Goal: Task Accomplishment & Management: Manage account settings

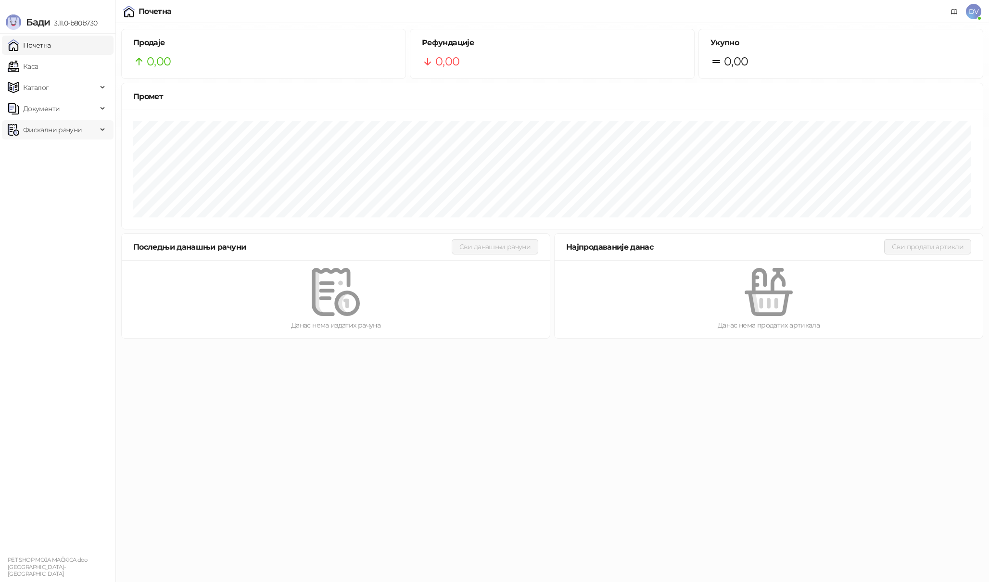
click at [71, 135] on span "Фискални рачуни" at bounding box center [52, 129] width 59 height 19
click at [70, 149] on link "Издати рачуни" at bounding box center [44, 150] width 64 height 19
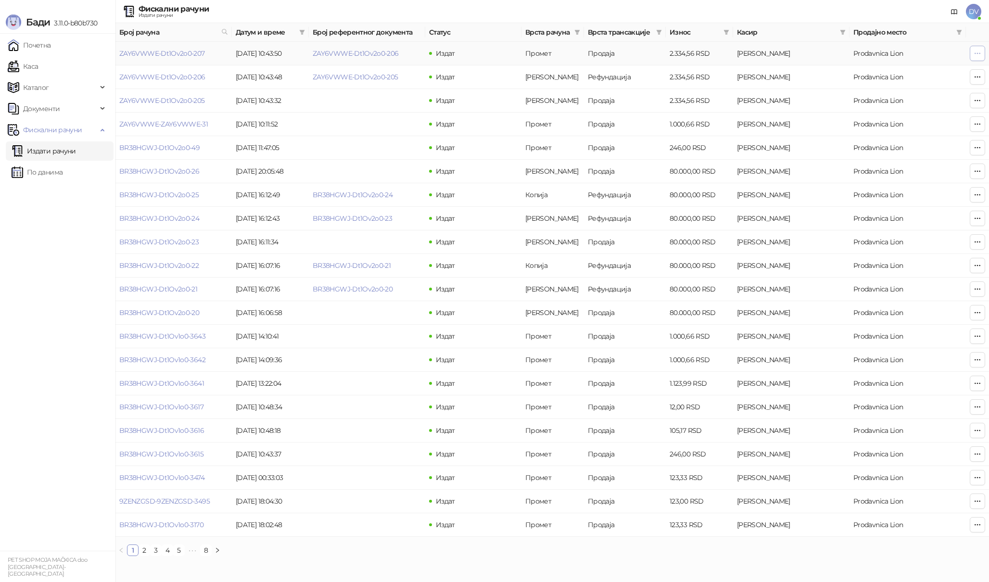
click at [977, 59] on button "button" at bounding box center [976, 53] width 15 height 15
click at [911, 121] on span "Штампај на термалном штампачу" at bounding box center [918, 123] width 117 height 11
click at [978, 56] on icon "button" at bounding box center [977, 54] width 8 height 8
click at [971, 13] on span "DV" at bounding box center [973, 11] width 15 height 15
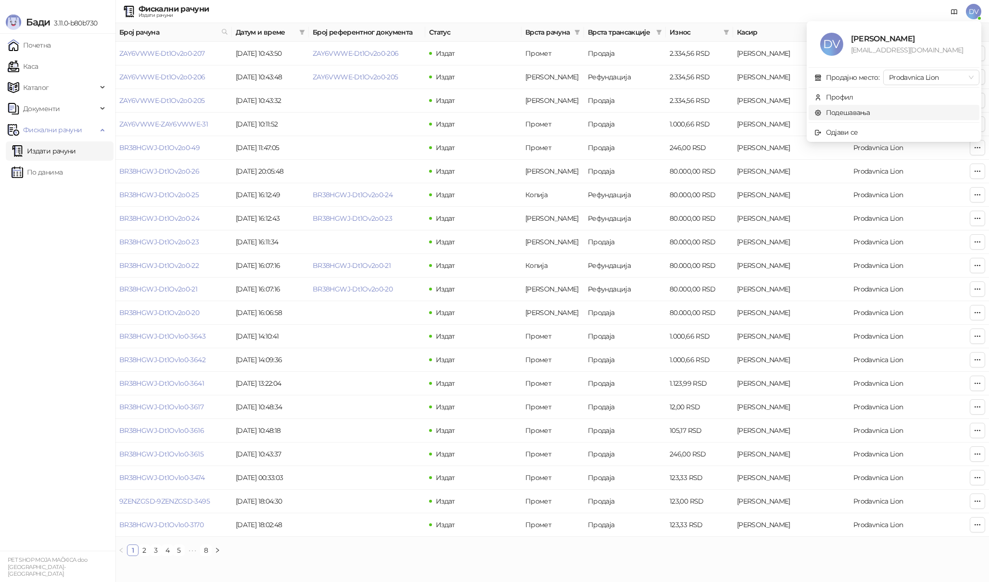
click at [865, 108] on link "Подешавања" at bounding box center [842, 112] width 56 height 9
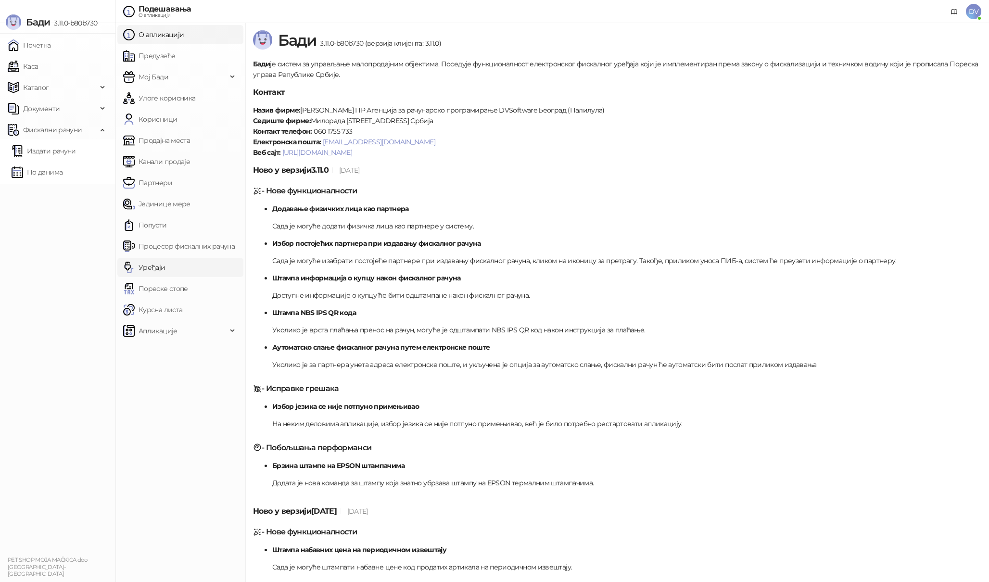
click at [165, 263] on link "Уређаји" at bounding box center [144, 267] width 42 height 19
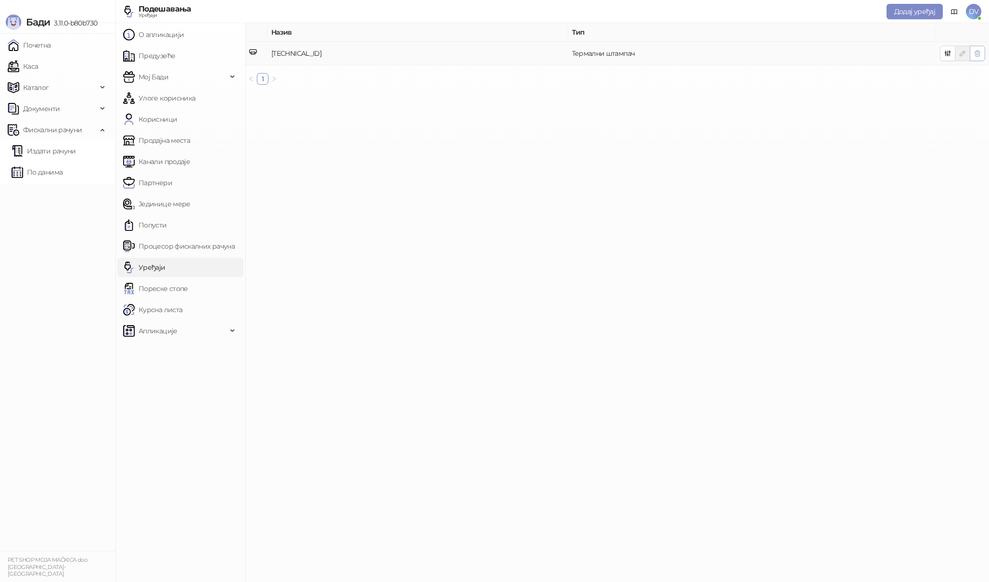
click at [974, 56] on icon "button" at bounding box center [977, 54] width 8 height 8
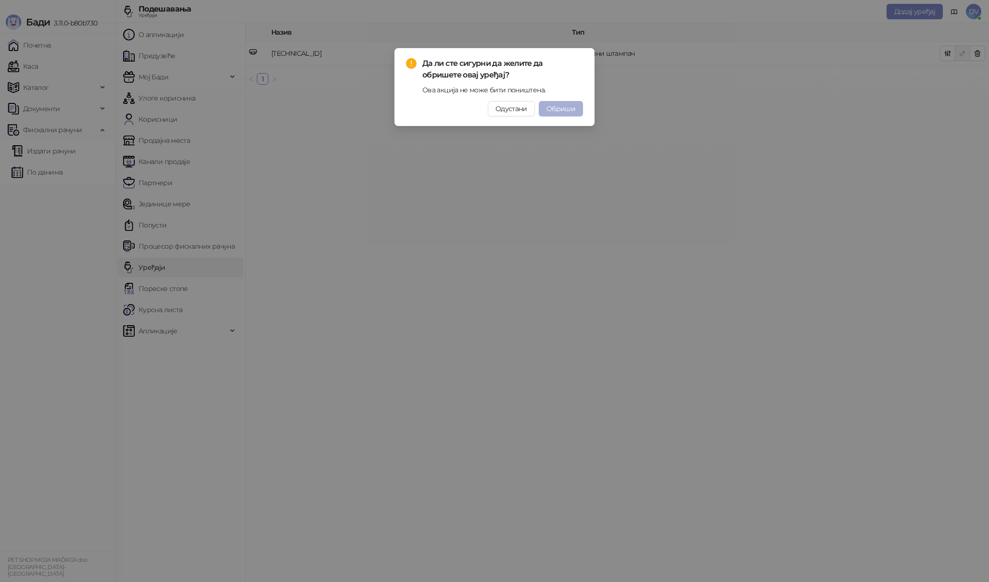
click at [565, 112] on span "Обриши" at bounding box center [560, 108] width 29 height 9
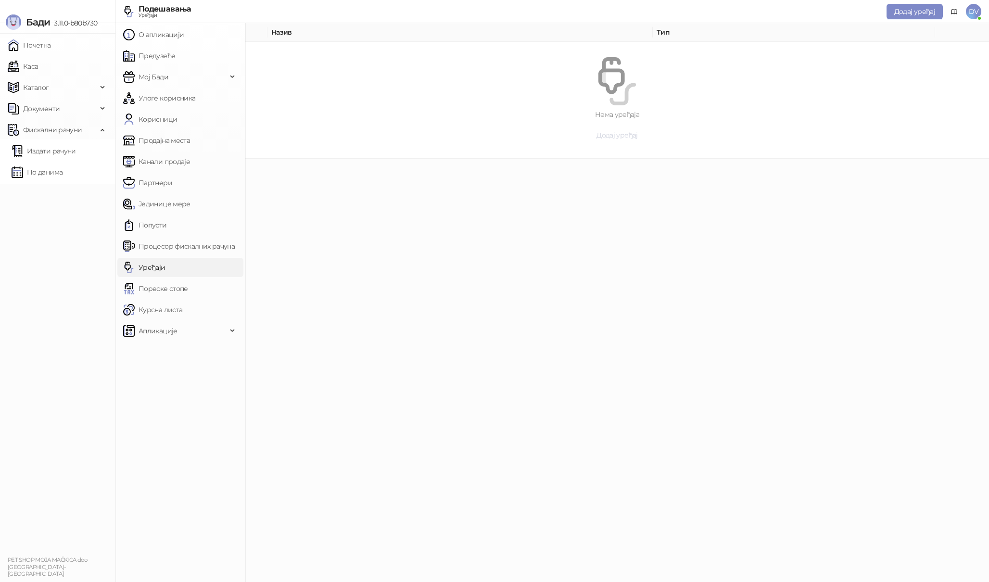
click at [619, 138] on span "Додај уређај" at bounding box center [616, 135] width 41 height 9
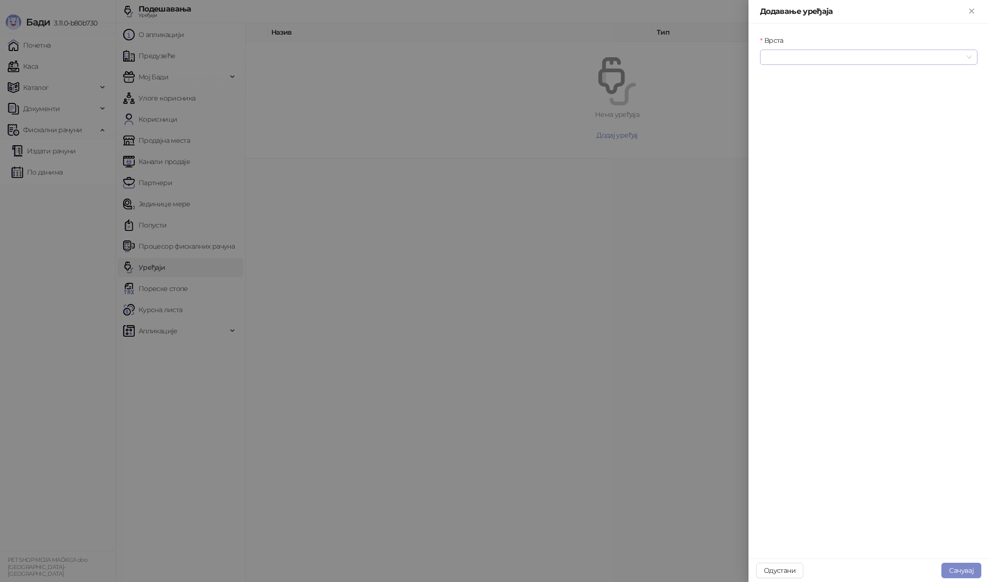
click at [875, 53] on input "Врста" at bounding box center [863, 57] width 197 height 14
click at [812, 110] on div "Термални штампач" at bounding box center [868, 107] width 202 height 11
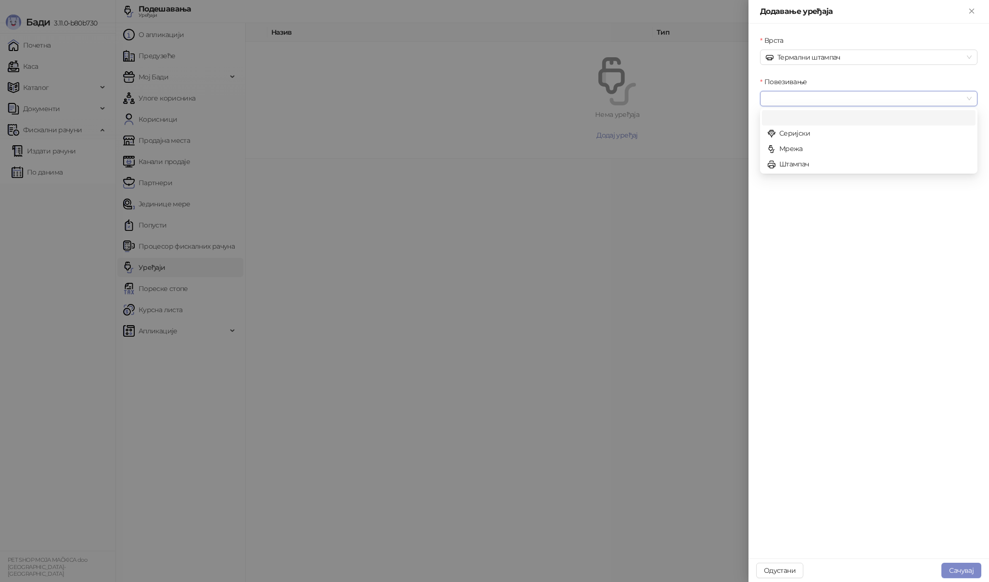
click at [828, 99] on input "Повезивање" at bounding box center [863, 98] width 197 height 14
click at [818, 164] on div "Штампач" at bounding box center [868, 164] width 202 height 11
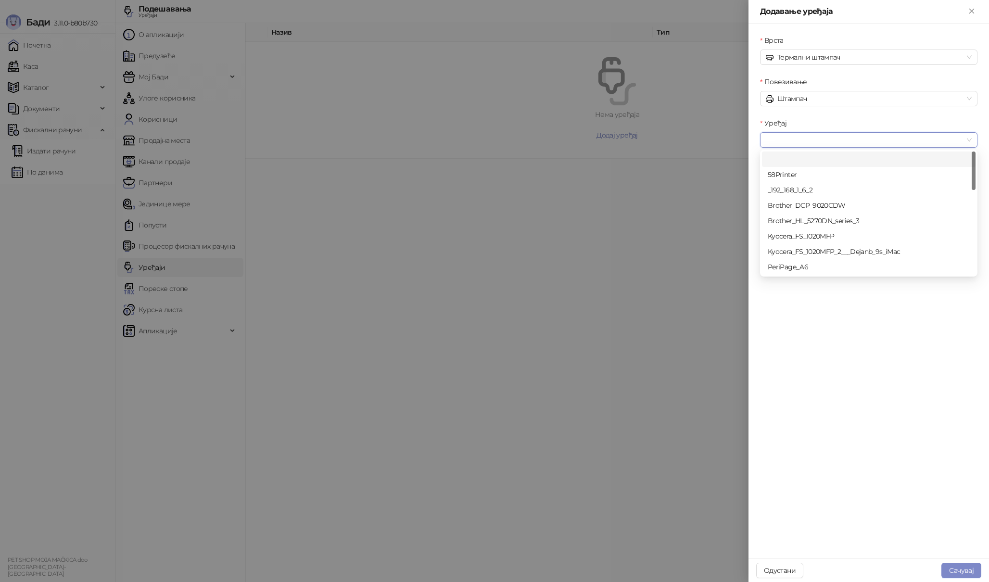
click at [836, 135] on input "Уређај" at bounding box center [863, 140] width 197 height 14
click at [816, 188] on div "_192_168_1_6_2" at bounding box center [868, 190] width 202 height 11
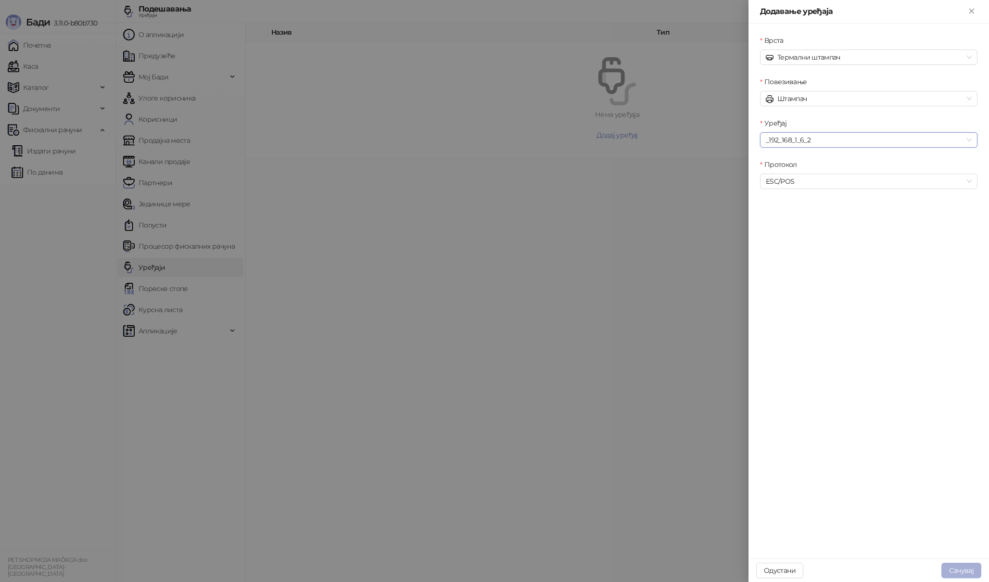
click at [954, 570] on button "Сачувај" at bounding box center [961, 570] width 40 height 15
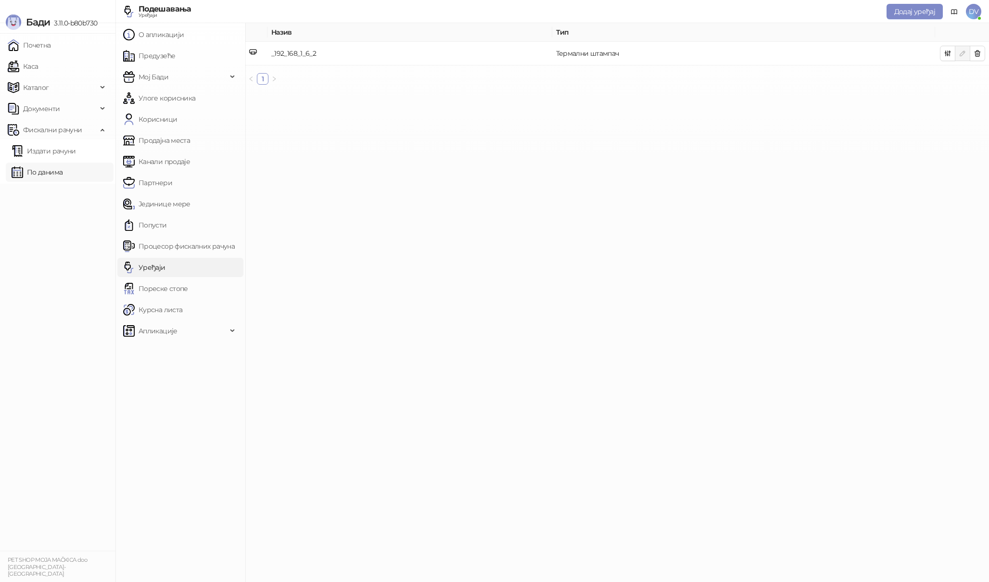
click at [63, 178] on link "По данима" at bounding box center [37, 172] width 51 height 19
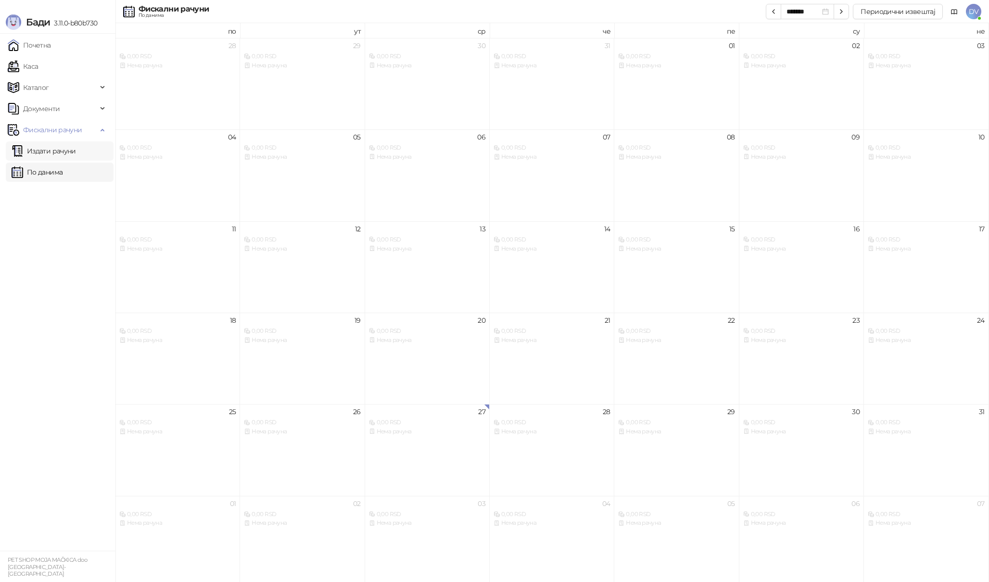
click at [76, 151] on link "Издати рачуни" at bounding box center [44, 150] width 64 height 19
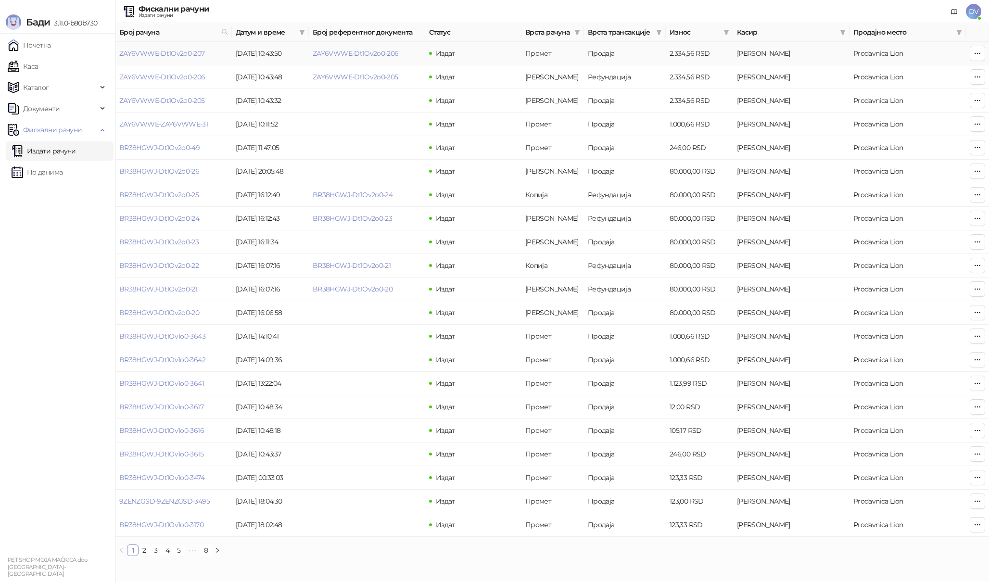
click at [982, 62] on td at bounding box center [977, 54] width 23 height 24
click at [981, 57] on button "button" at bounding box center [976, 53] width 15 height 15
click at [949, 123] on span "Штампај на термалном штампачу" at bounding box center [918, 123] width 117 height 11
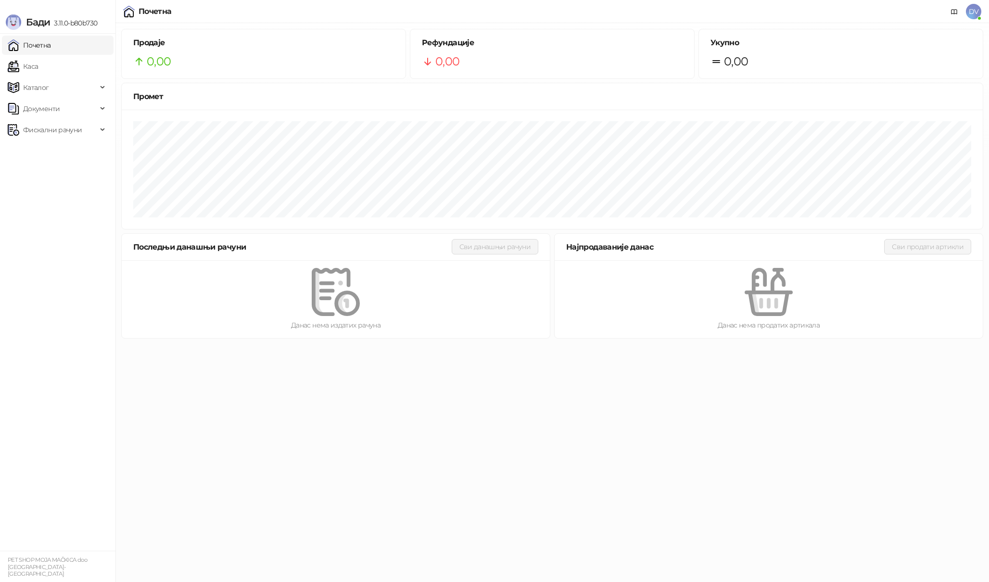
click at [974, 10] on span "DV" at bounding box center [973, 11] width 15 height 15
click at [870, 112] on link "Подешавања" at bounding box center [842, 112] width 56 height 9
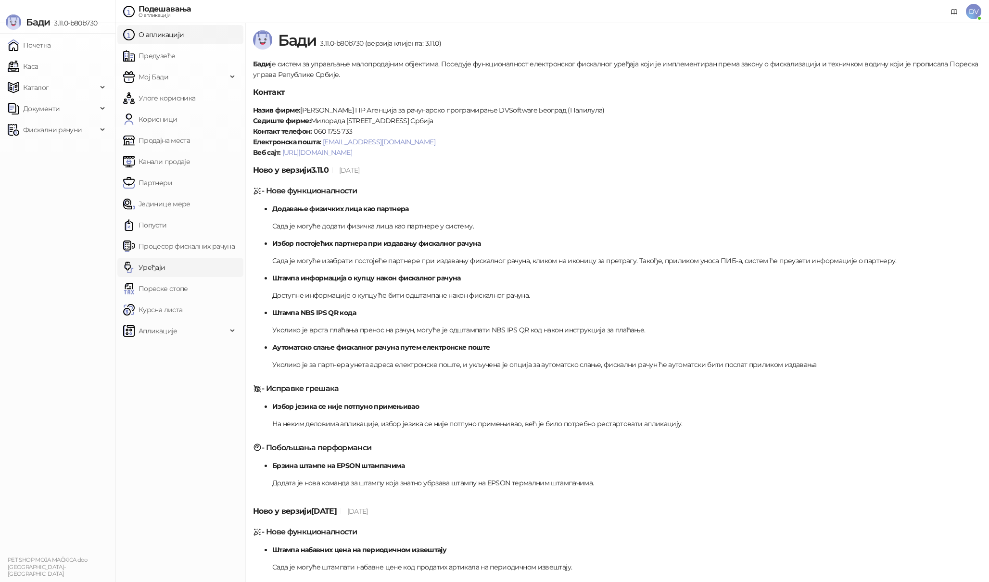
click at [165, 275] on link "Уређаји" at bounding box center [144, 267] width 42 height 19
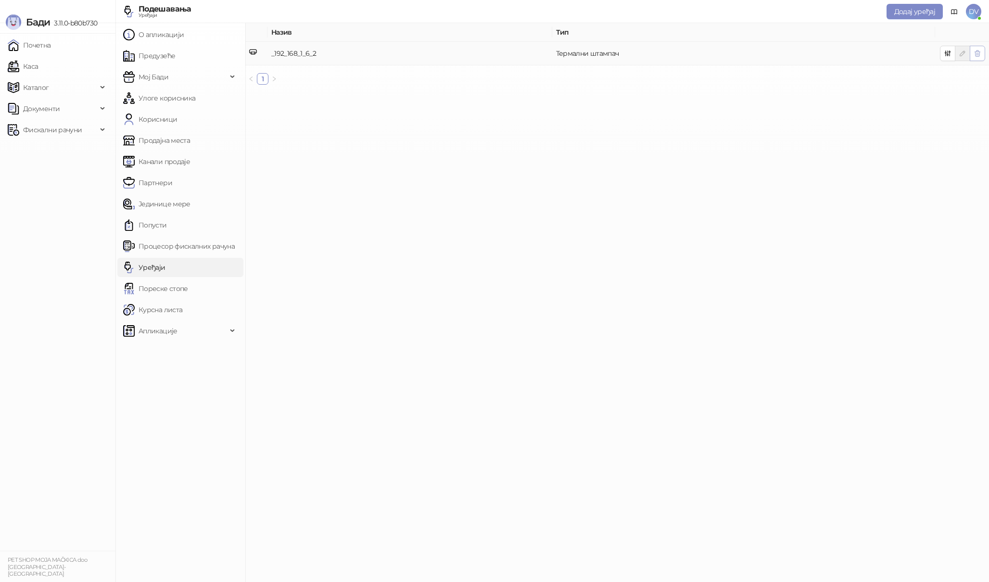
click at [978, 57] on icon "button" at bounding box center [977, 54] width 8 height 8
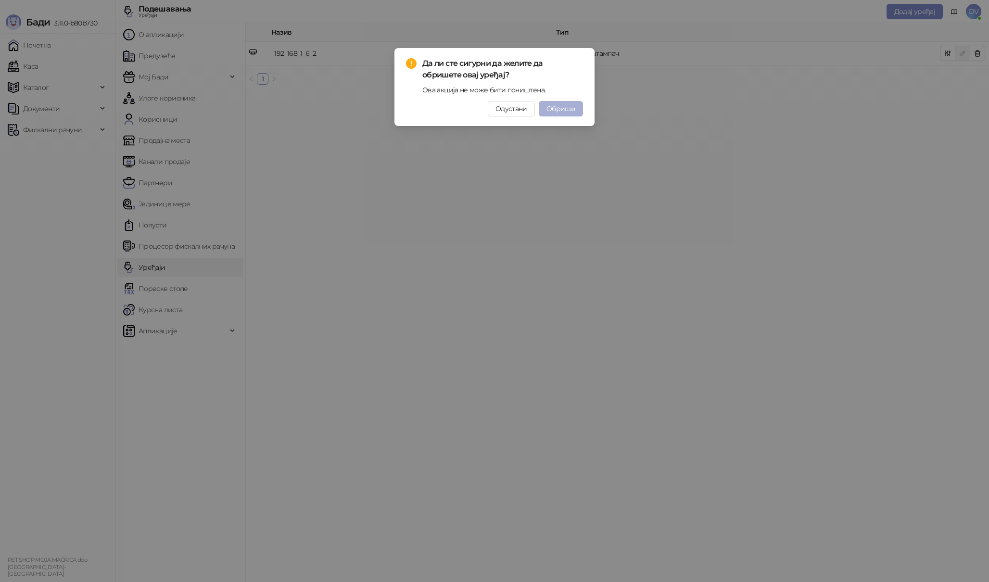
click at [568, 105] on span "Обриши" at bounding box center [560, 108] width 29 height 9
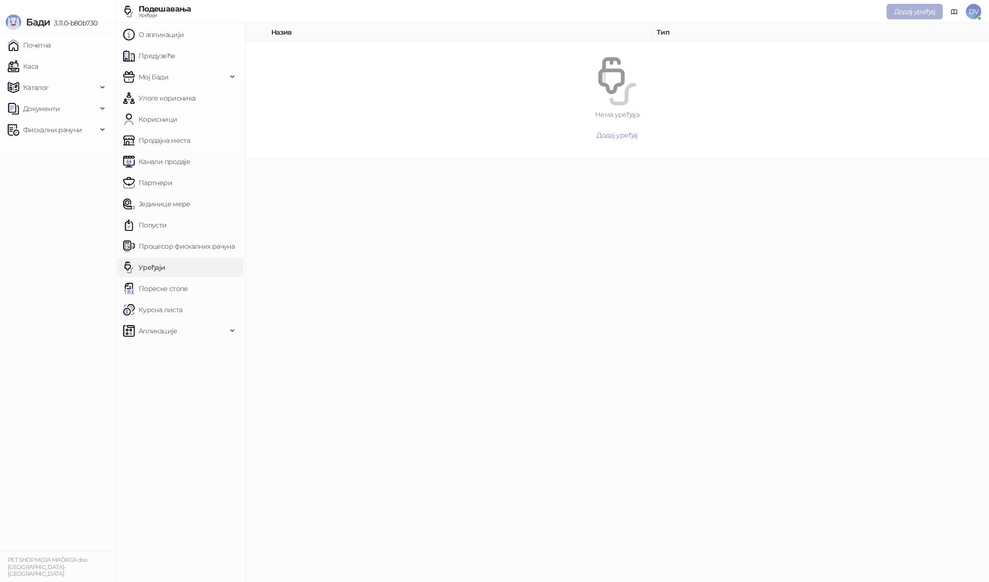
click at [924, 17] on button "Додај уређај" at bounding box center [914, 11] width 56 height 15
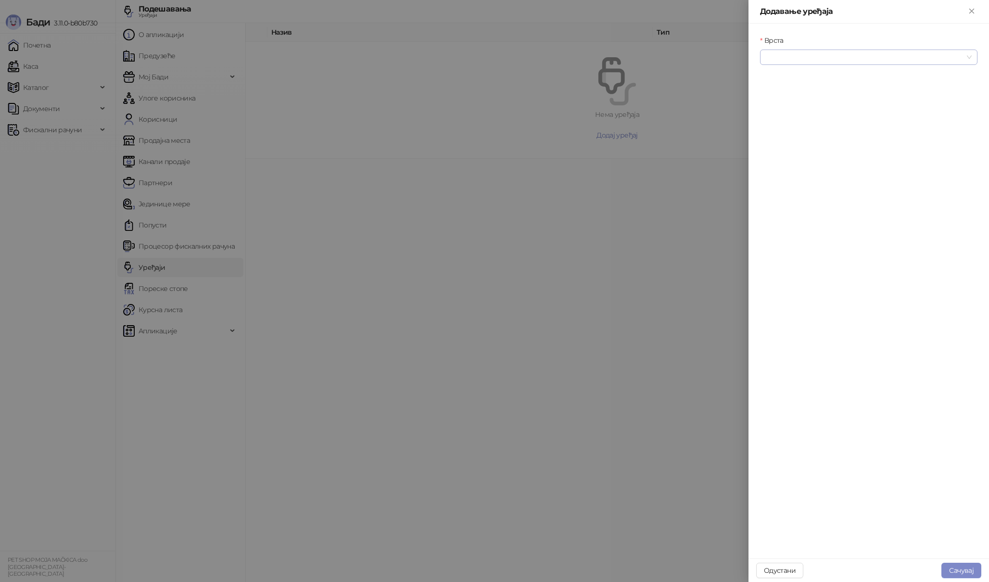
click at [921, 52] on input "Врста" at bounding box center [863, 57] width 197 height 14
click at [841, 106] on div "Термални штампач" at bounding box center [868, 107] width 202 height 11
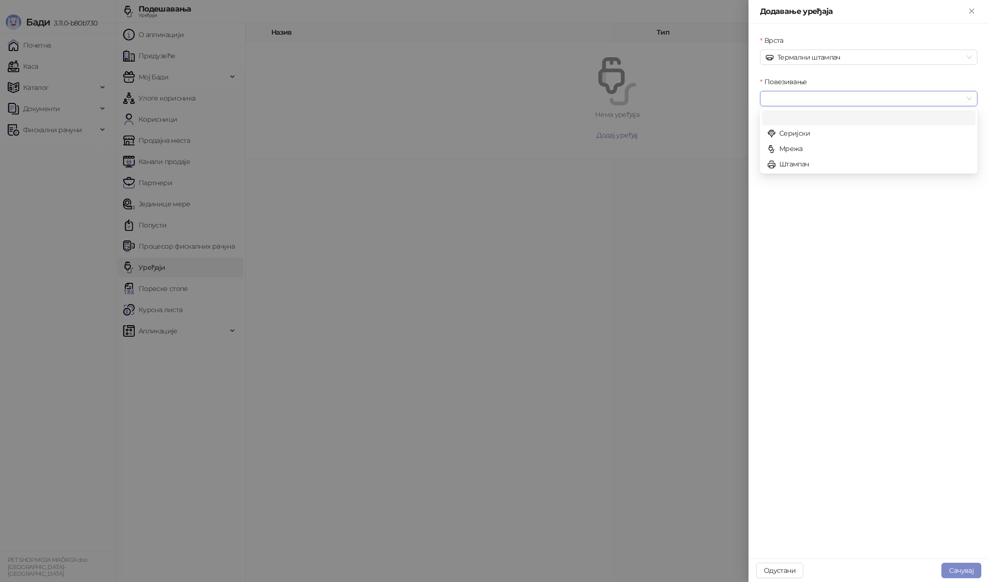
click at [863, 97] on input "Повезивање" at bounding box center [863, 98] width 197 height 14
click at [817, 163] on div "Штампач" at bounding box center [868, 164] width 202 height 11
click at [833, 138] on input "Уређај" at bounding box center [863, 140] width 197 height 14
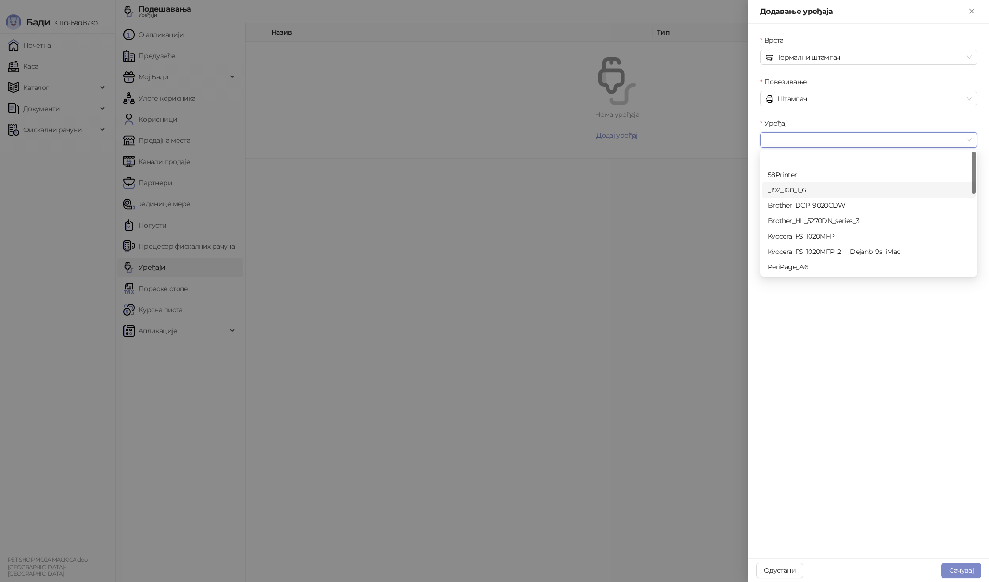
click at [809, 190] on div "_192_168_1_6" at bounding box center [868, 190] width 202 height 11
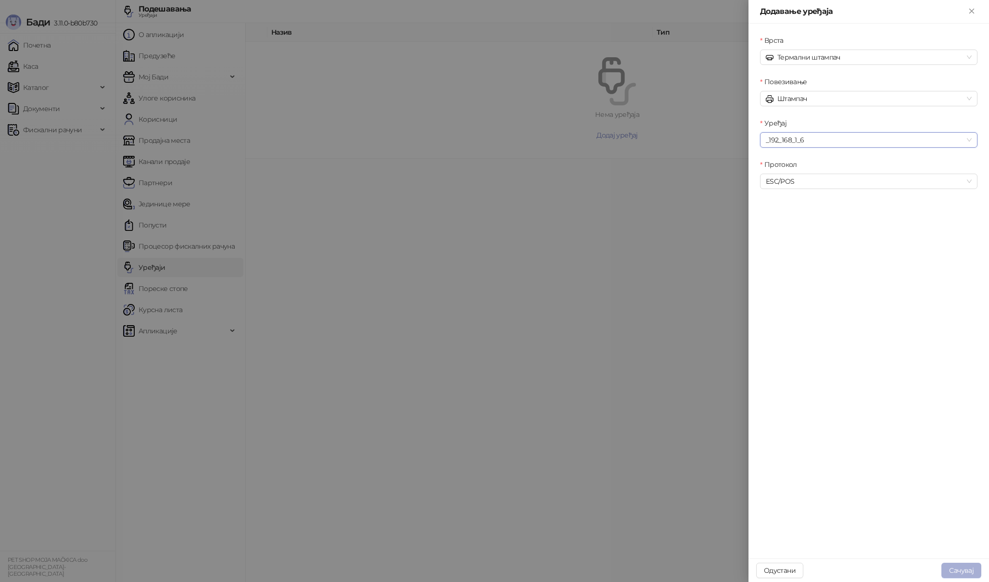
click at [967, 570] on button "Сачувај" at bounding box center [961, 570] width 40 height 15
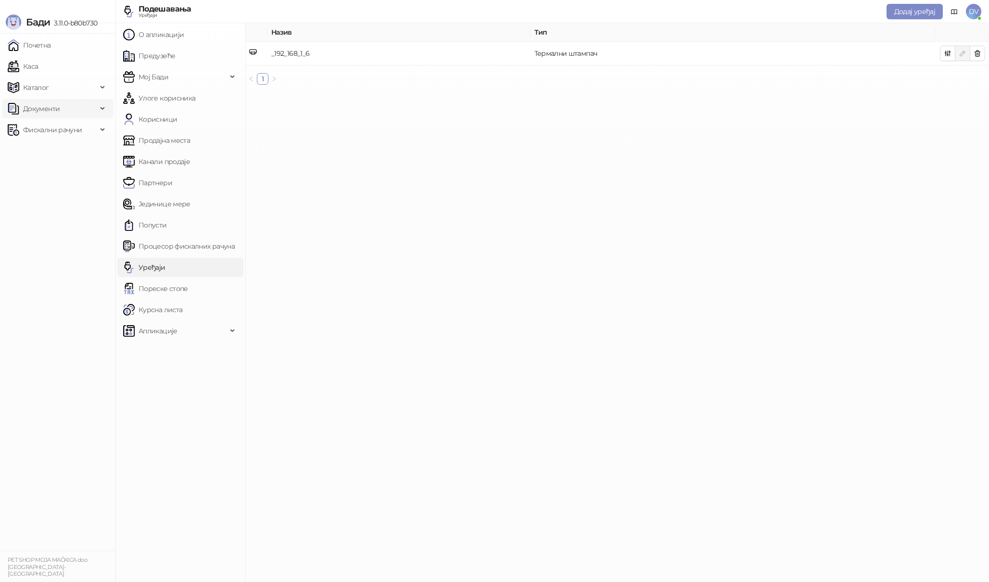
click at [63, 112] on span "Документи" at bounding box center [52, 108] width 89 height 19
click at [51, 195] on span "Фискални рачуни" at bounding box center [52, 195] width 59 height 19
click at [51, 213] on link "Издати рачуни" at bounding box center [44, 216] width 64 height 19
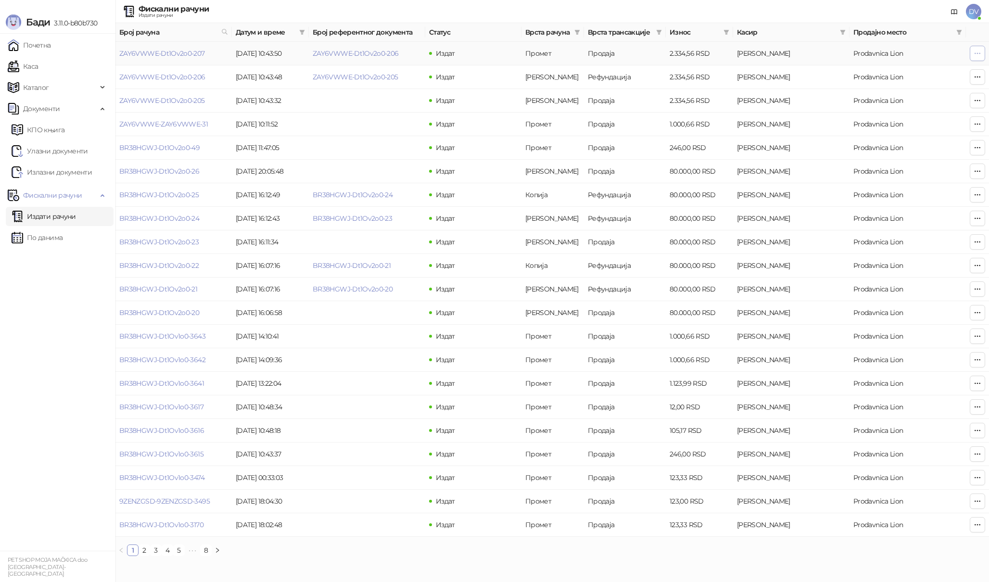
click at [973, 55] on icon "button" at bounding box center [977, 54] width 8 height 8
click at [922, 124] on span "Штампај на термалном штампачу" at bounding box center [918, 123] width 117 height 11
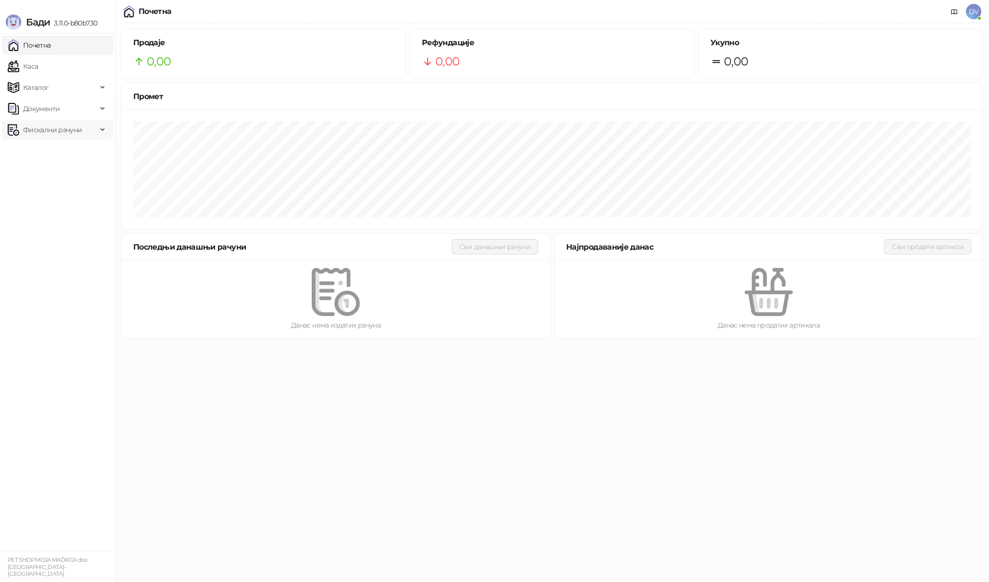
click at [92, 128] on span "Фискални рачуни" at bounding box center [52, 129] width 89 height 19
click at [66, 148] on link "Издати рачуни" at bounding box center [44, 150] width 64 height 19
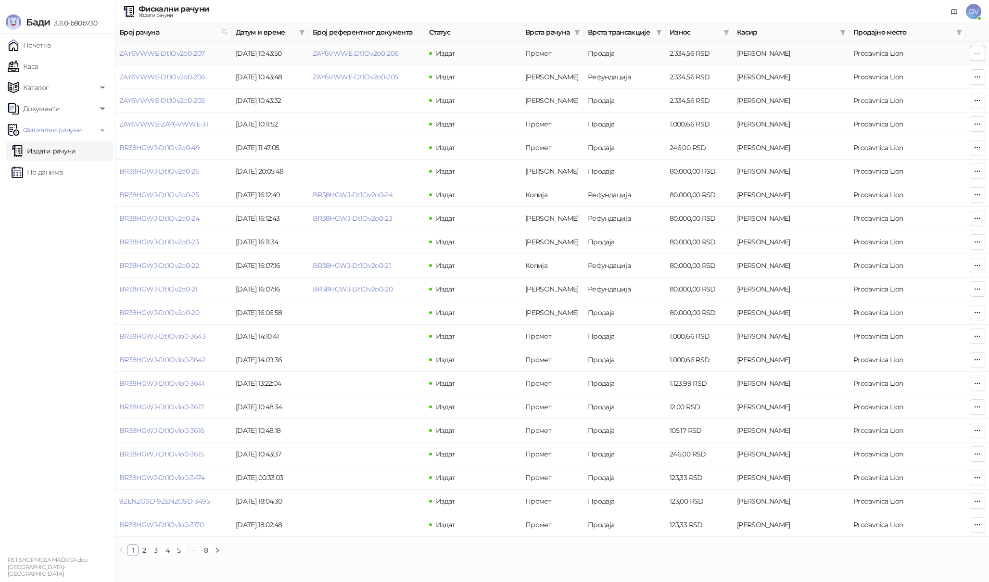
click at [980, 52] on icon "button" at bounding box center [977, 54] width 8 height 8
click at [953, 121] on span "Штампај на термалном штампачу" at bounding box center [918, 123] width 117 height 11
click at [977, 53] on icon "button" at bounding box center [977, 53] width 5 height 0
click at [926, 121] on span "Штампај на термалном штампачу" at bounding box center [918, 123] width 117 height 11
click at [978, 13] on span "DV" at bounding box center [973, 11] width 15 height 15
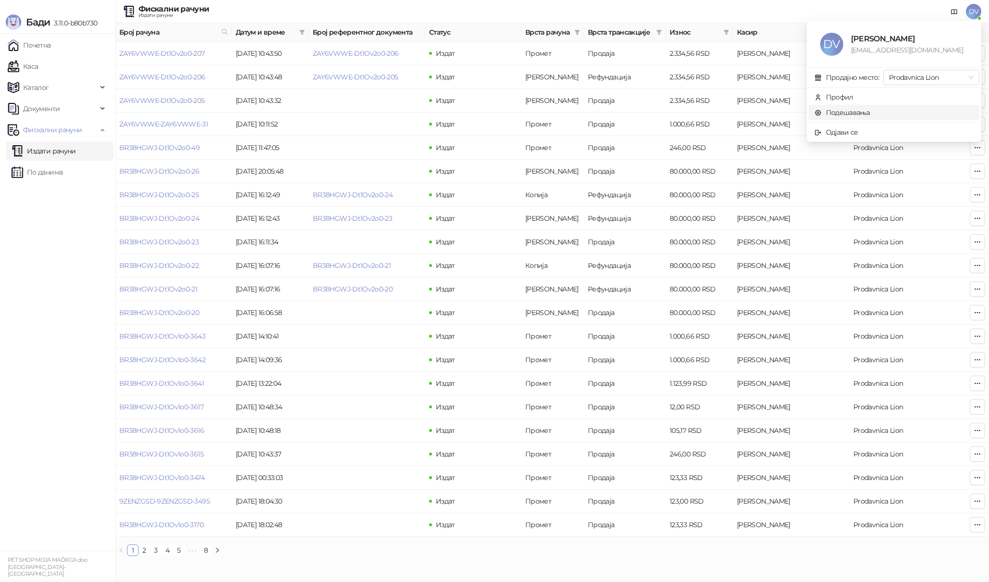
click at [870, 110] on link "Подешавања" at bounding box center [842, 112] width 56 height 9
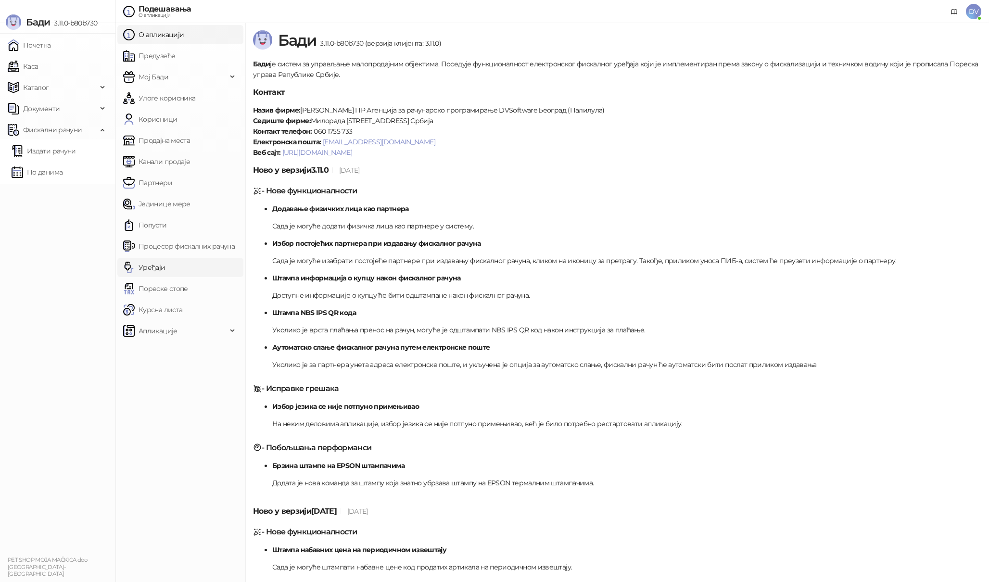
click at [165, 268] on link "Уређаји" at bounding box center [144, 267] width 42 height 19
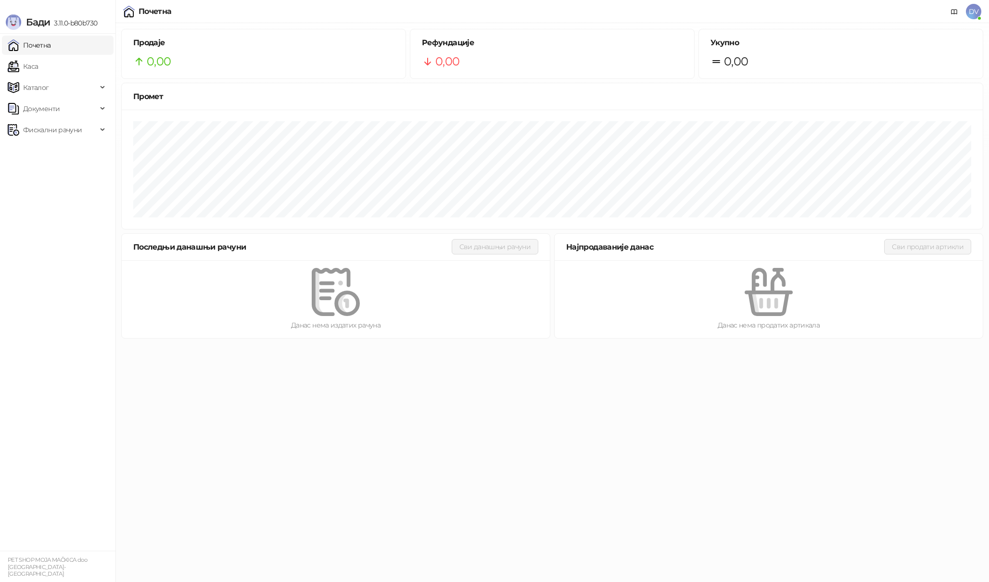
click at [962, 19] on div "DV" at bounding box center [961, 12] width 38 height 24
click at [970, 15] on span "DV" at bounding box center [973, 11] width 15 height 15
click at [846, 111] on link "Подешавања" at bounding box center [842, 112] width 56 height 9
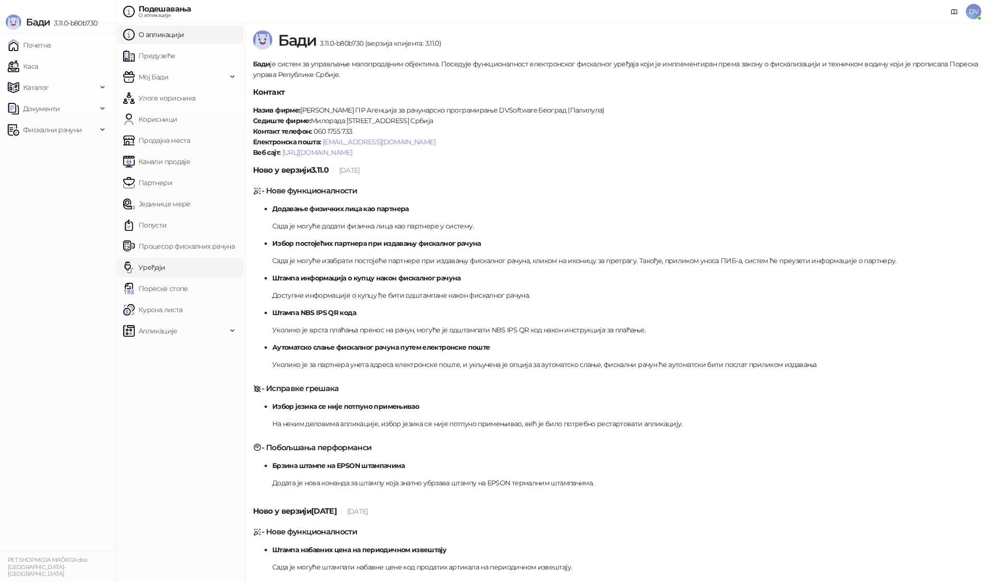
click at [165, 273] on link "Уређаји" at bounding box center [144, 267] width 42 height 19
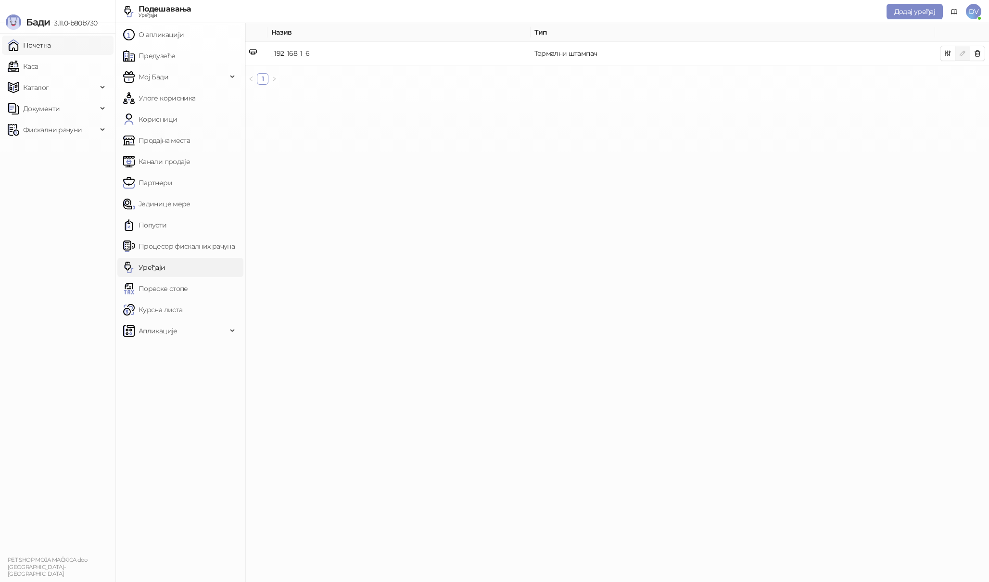
click at [51, 48] on link "Почетна" at bounding box center [29, 45] width 43 height 19
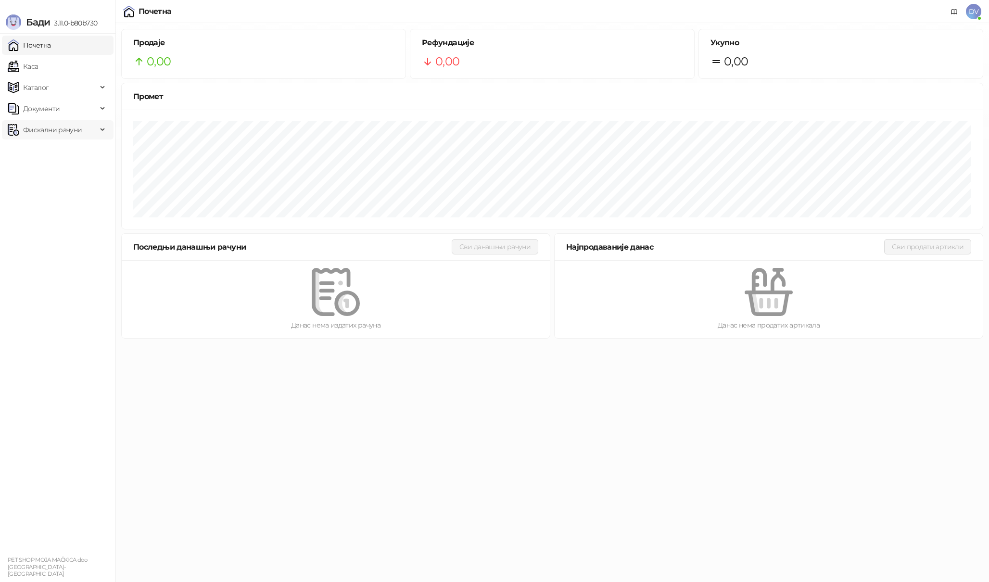
click at [50, 131] on span "Фискални рачуни" at bounding box center [52, 129] width 59 height 19
click at [50, 146] on link "Издати рачуни" at bounding box center [44, 150] width 64 height 19
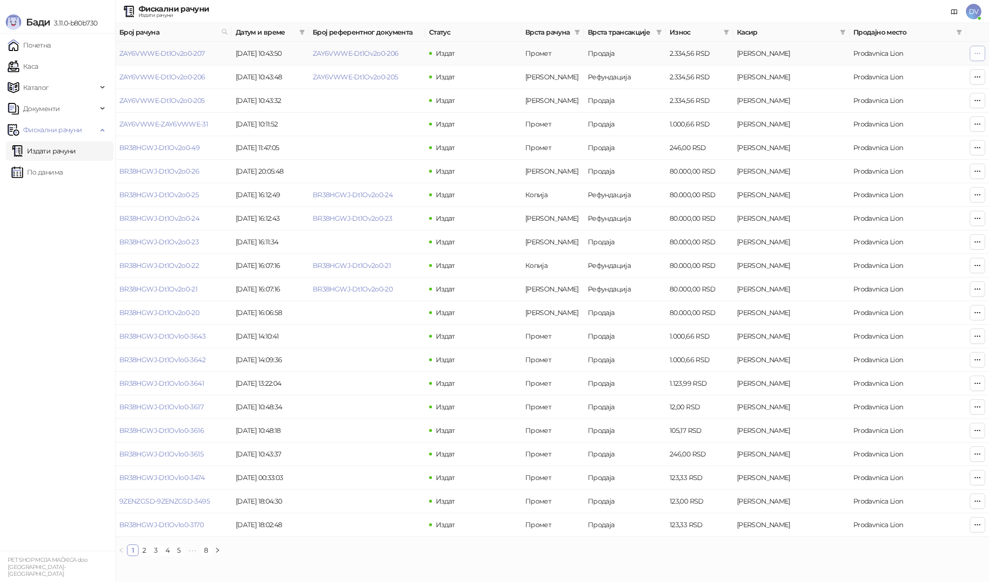
click at [978, 53] on icon "button" at bounding box center [977, 54] width 8 height 8
click at [936, 125] on span "Штампај на термалном штампачу" at bounding box center [918, 123] width 117 height 11
